Goal: Transaction & Acquisition: Purchase product/service

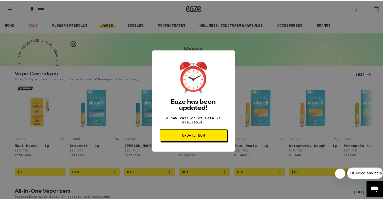
click at [200, 141] on button "Update Now" at bounding box center [193, 135] width 67 height 12
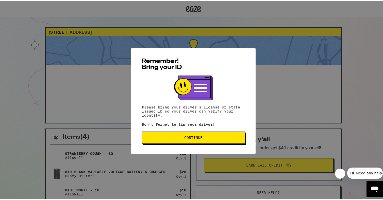
click at [194, 137] on span "Continue" at bounding box center [193, 137] width 18 height 4
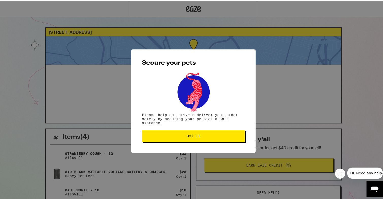
click at [181, 136] on span "Got it" at bounding box center [193, 136] width 95 height 4
